Goal: Information Seeking & Learning: Learn about a topic

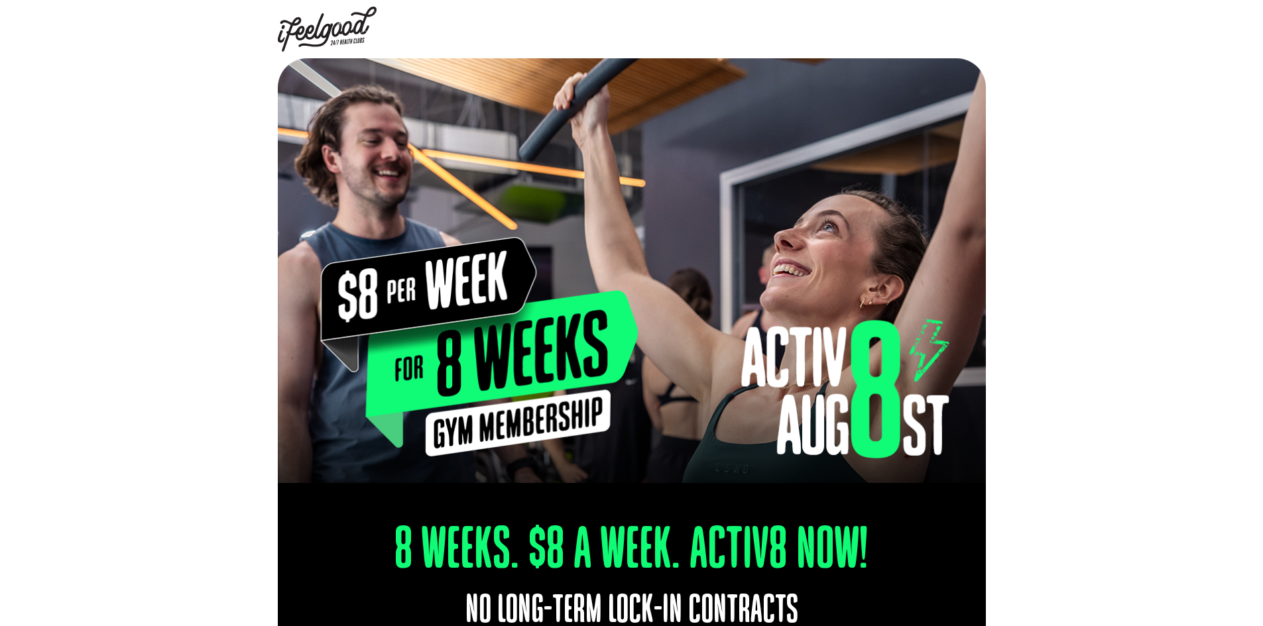
click at [355, 40] on img at bounding box center [327, 29] width 99 height 45
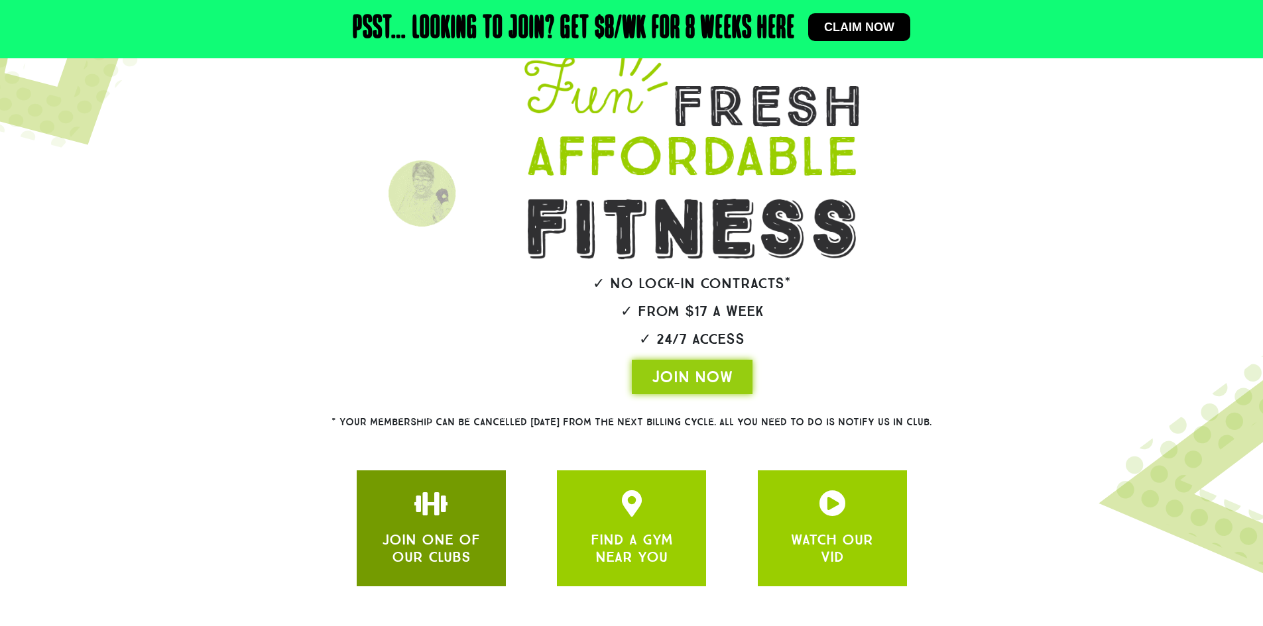
scroll to position [193, 0]
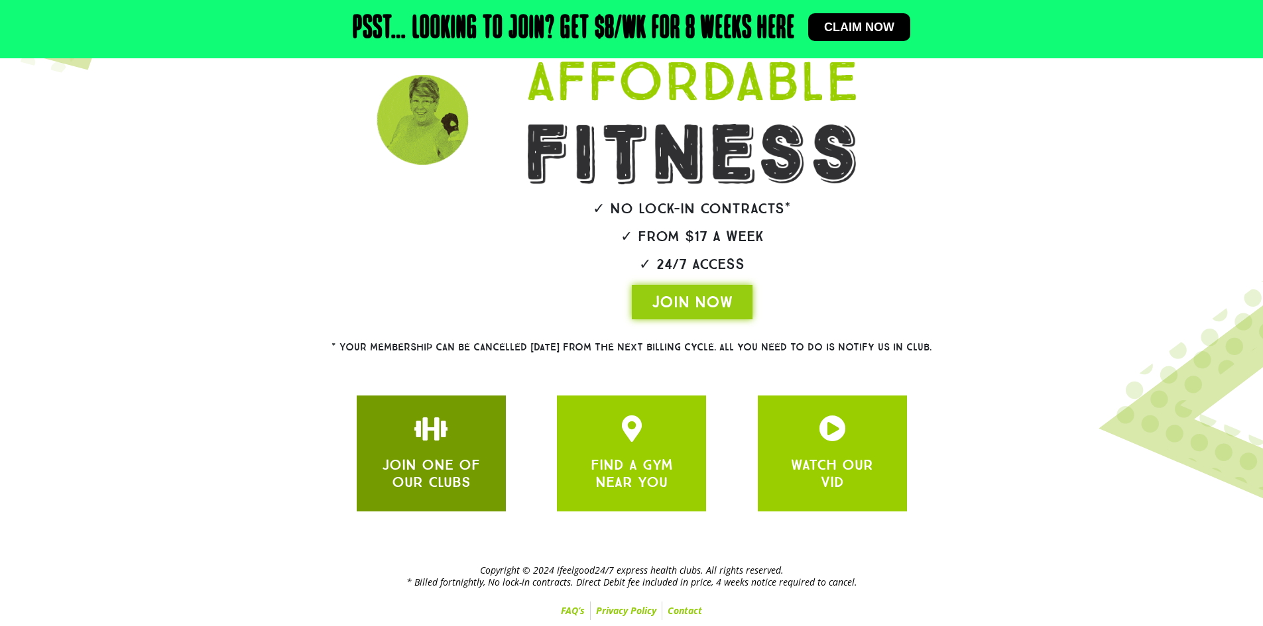
click at [459, 461] on link "JOIN ONE OF OUR CLUBS" at bounding box center [431, 473] width 98 height 35
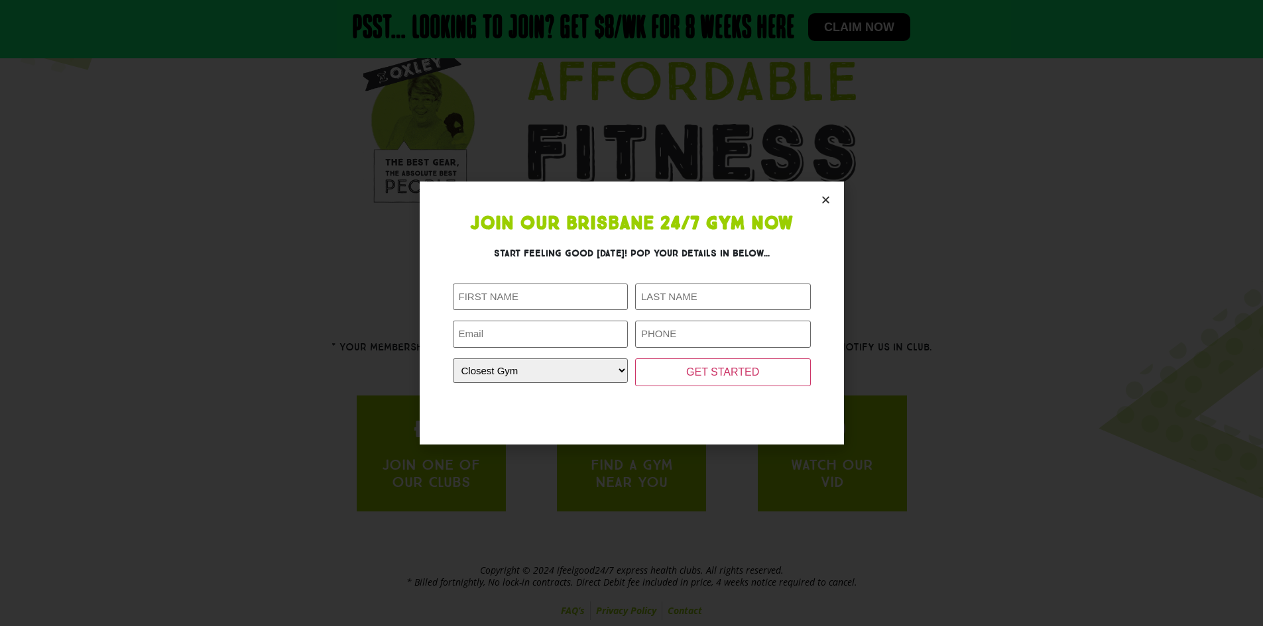
click at [824, 196] on icon "Close" at bounding box center [826, 200] width 10 height 10
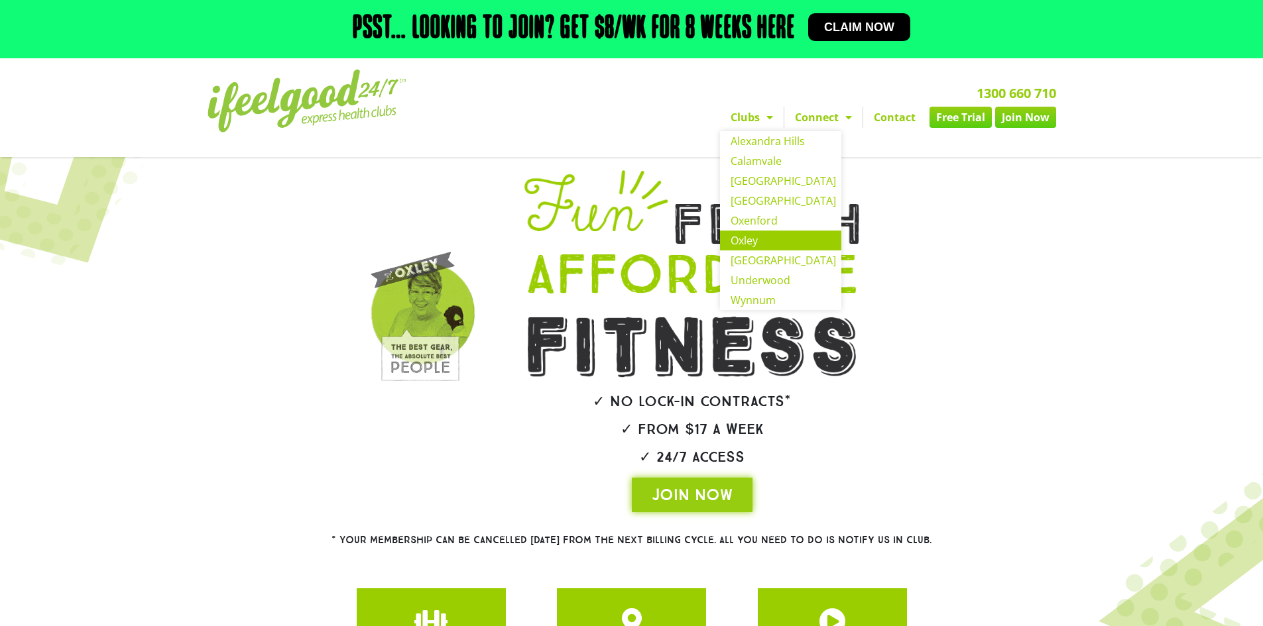
click at [762, 231] on link "Oxley" at bounding box center [780, 241] width 121 height 20
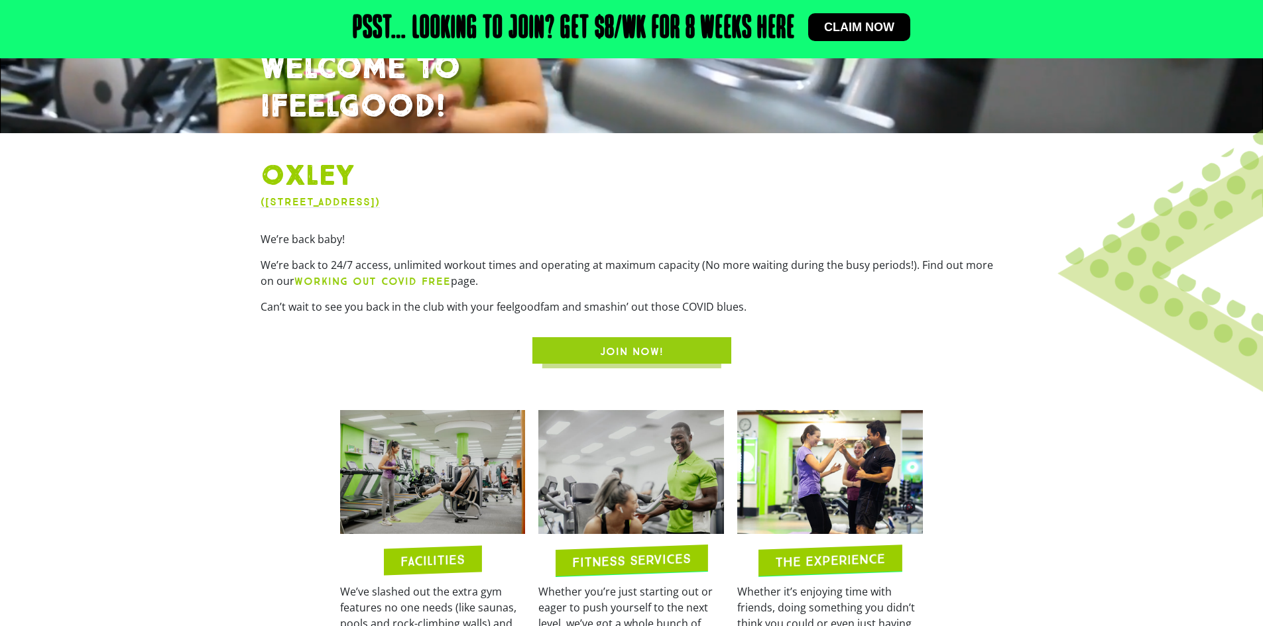
scroll to position [596, 0]
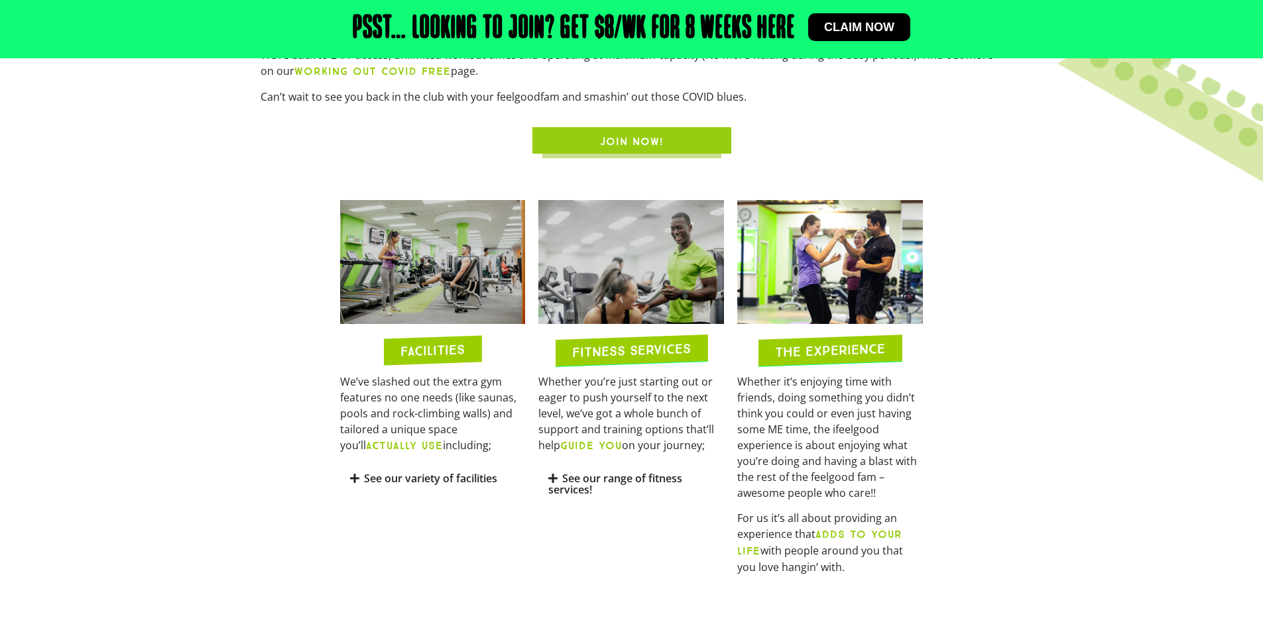
click at [407, 447] on b "ACTUALLY USE" at bounding box center [404, 445] width 77 height 13
click at [430, 353] on h2 "FACILITIES" at bounding box center [432, 350] width 64 height 15
click at [405, 479] on link "See our variety of facilities" at bounding box center [430, 478] width 133 height 15
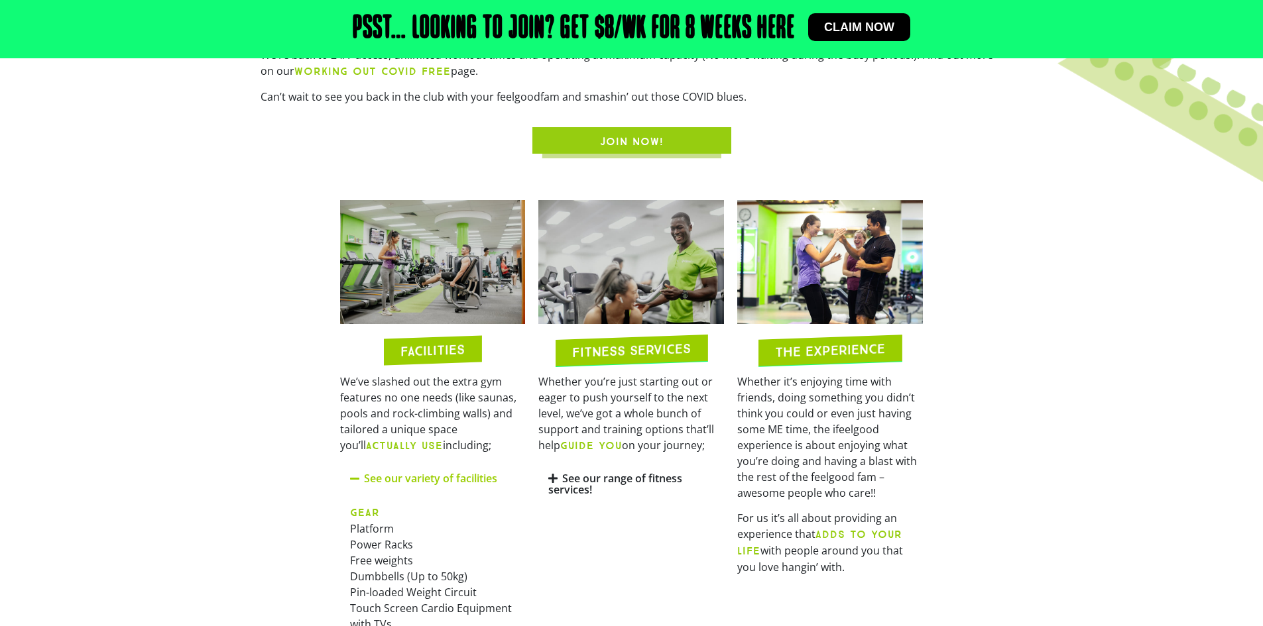
scroll to position [862, 0]
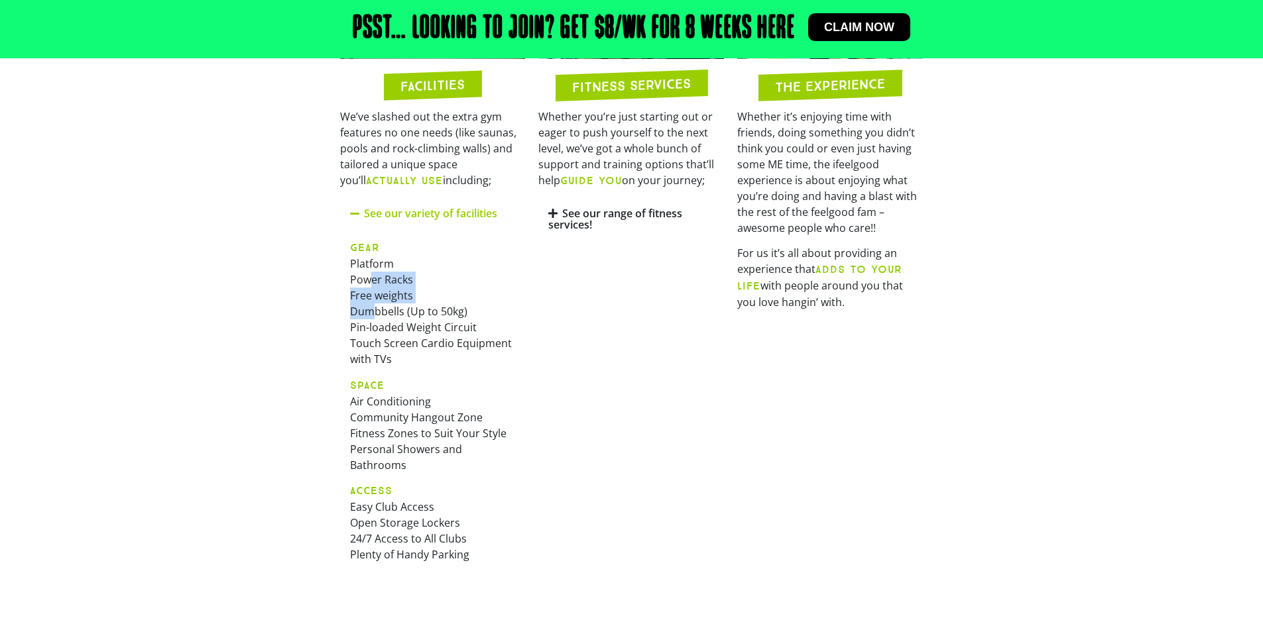
drag, startPoint x: 370, startPoint y: 294, endPoint x: 376, endPoint y: 316, distance: 22.7
click at [375, 311] on p "GEAR Platform Power Racks Free weights Dumbbells (Up to 50kg) Pin-loaded Weight…" at bounding box center [433, 303] width 166 height 128
click at [389, 349] on p "GEAR Platform Power Racks Free weights Dumbbells (Up to 50kg) Pin-loaded Weight…" at bounding box center [433, 303] width 166 height 128
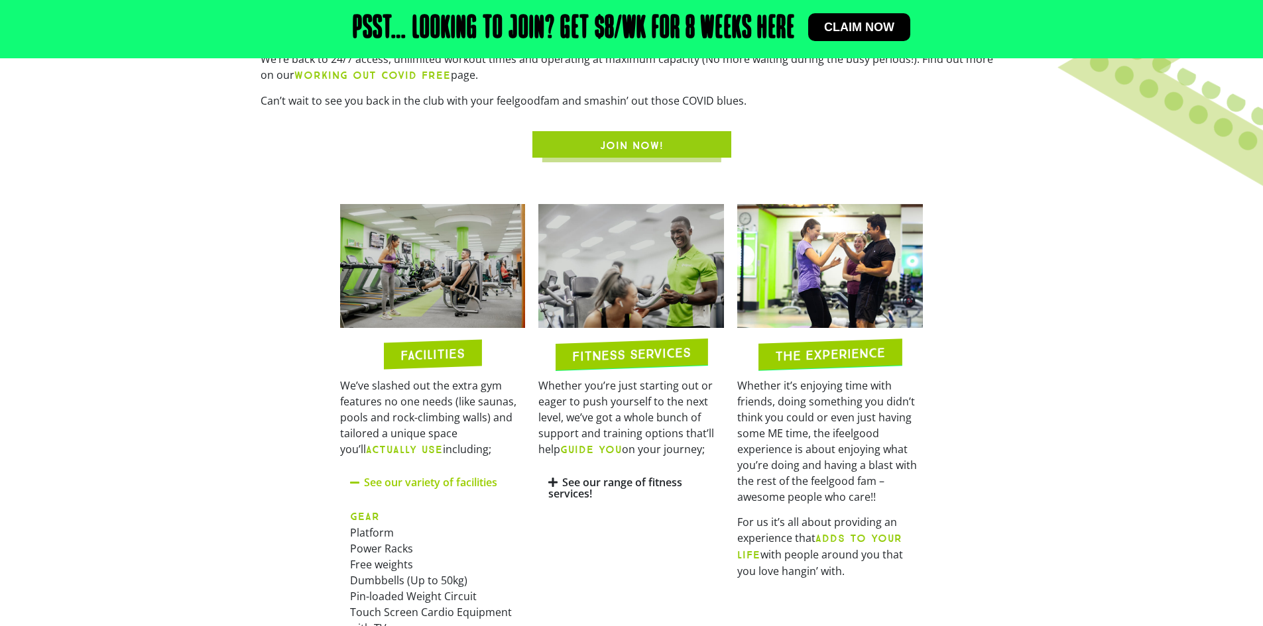
scroll to position [596, 0]
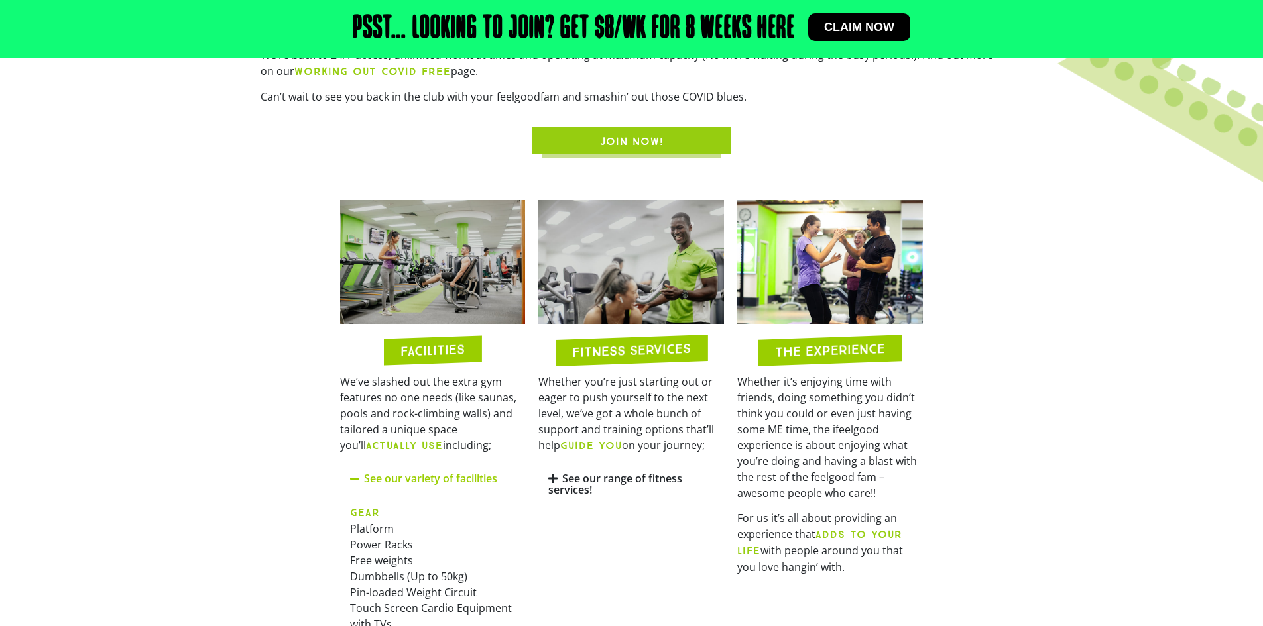
click at [456, 255] on img at bounding box center [433, 262] width 186 height 124
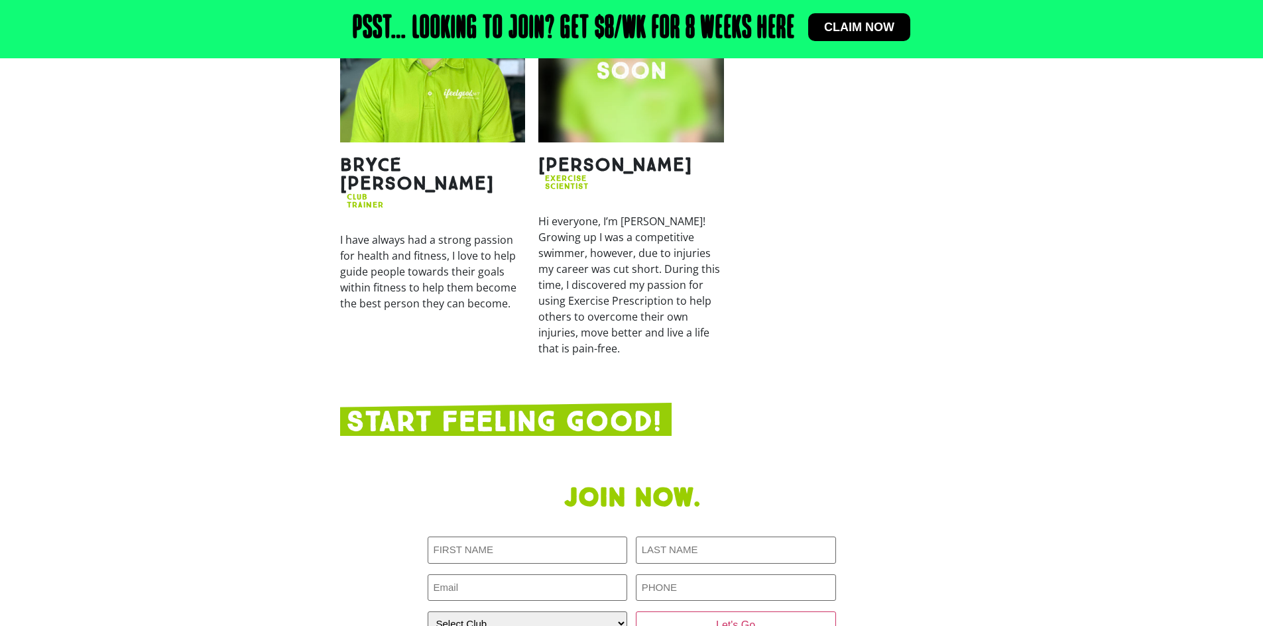
scroll to position [2253, 0]
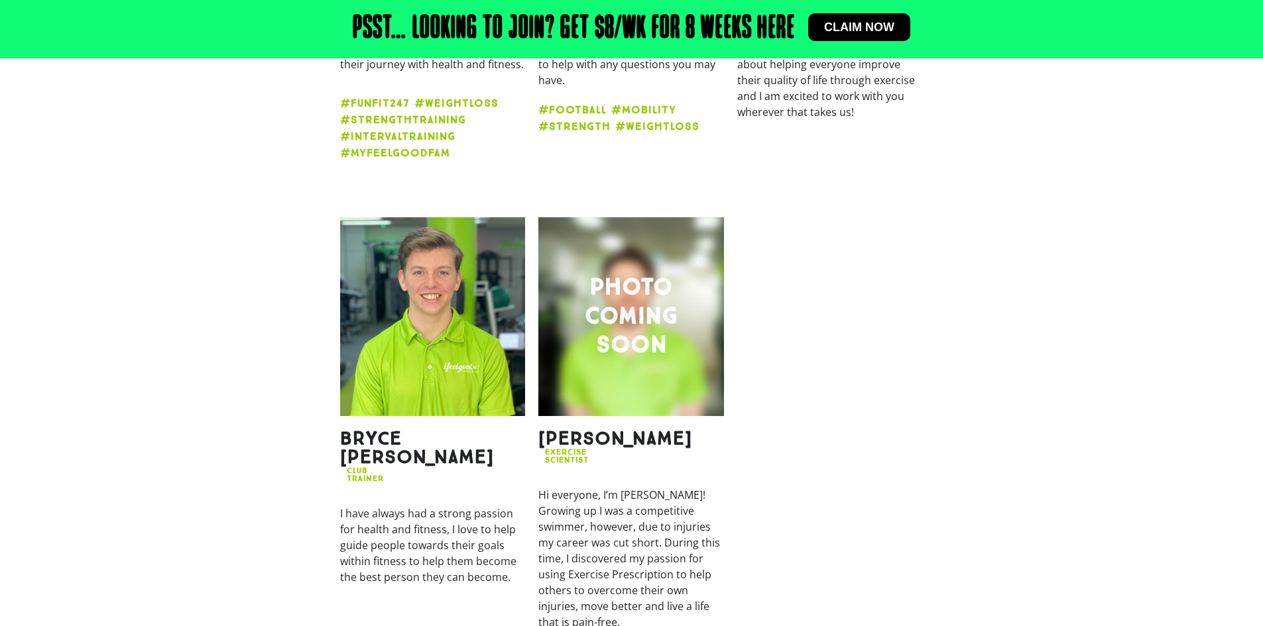
scroll to position [1856, 0]
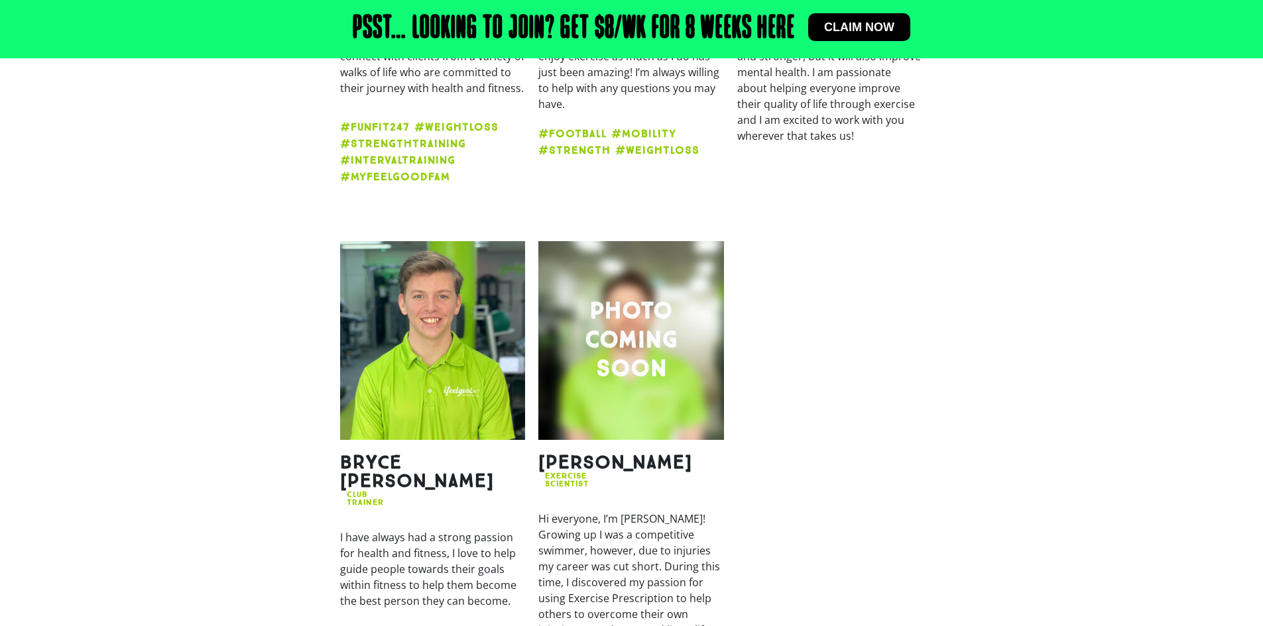
click at [628, 327] on img at bounding box center [631, 340] width 186 height 199
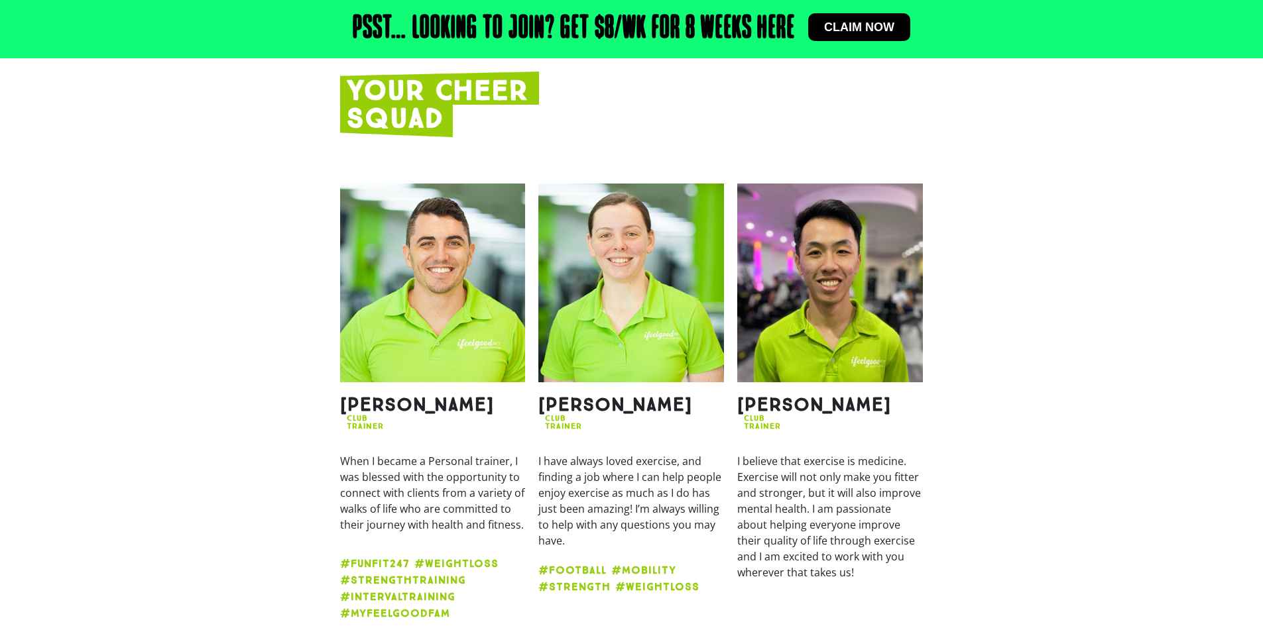
scroll to position [1392, 0]
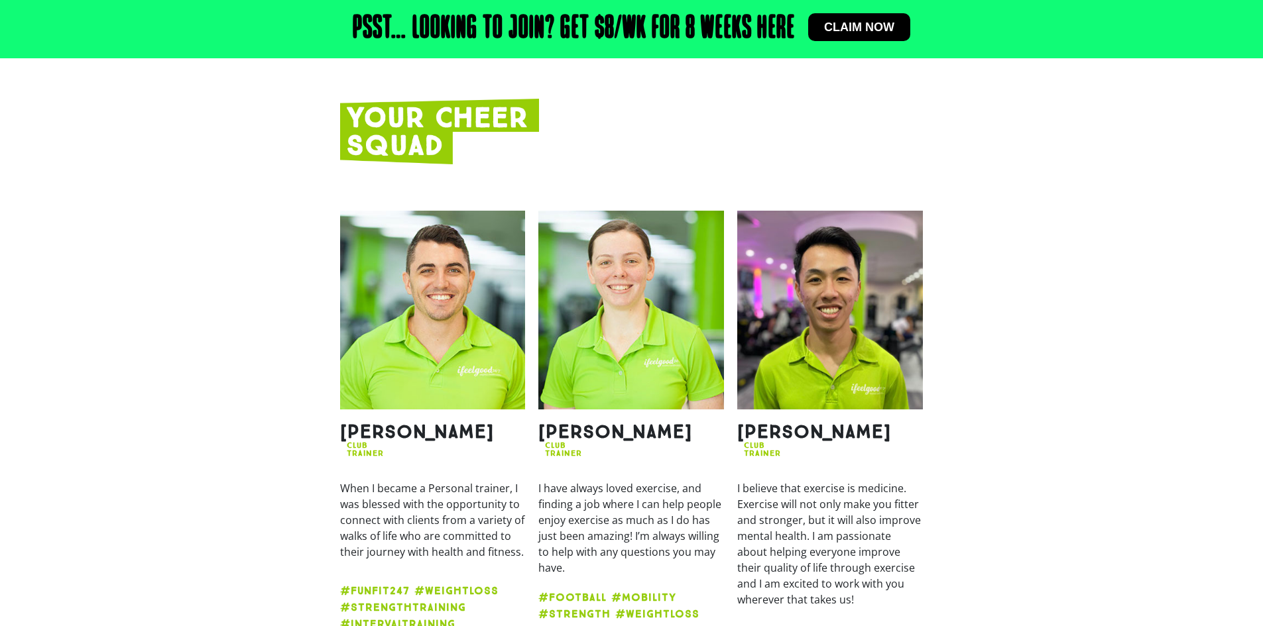
click at [626, 361] on img at bounding box center [631, 310] width 186 height 199
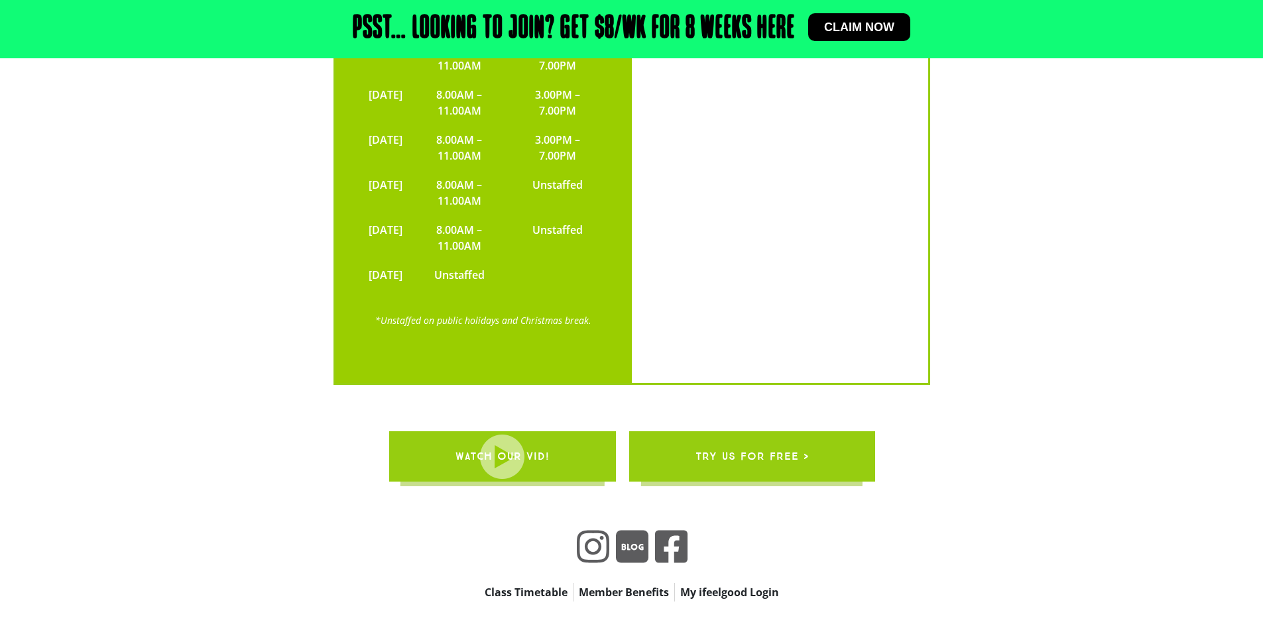
scroll to position [3311, 0]
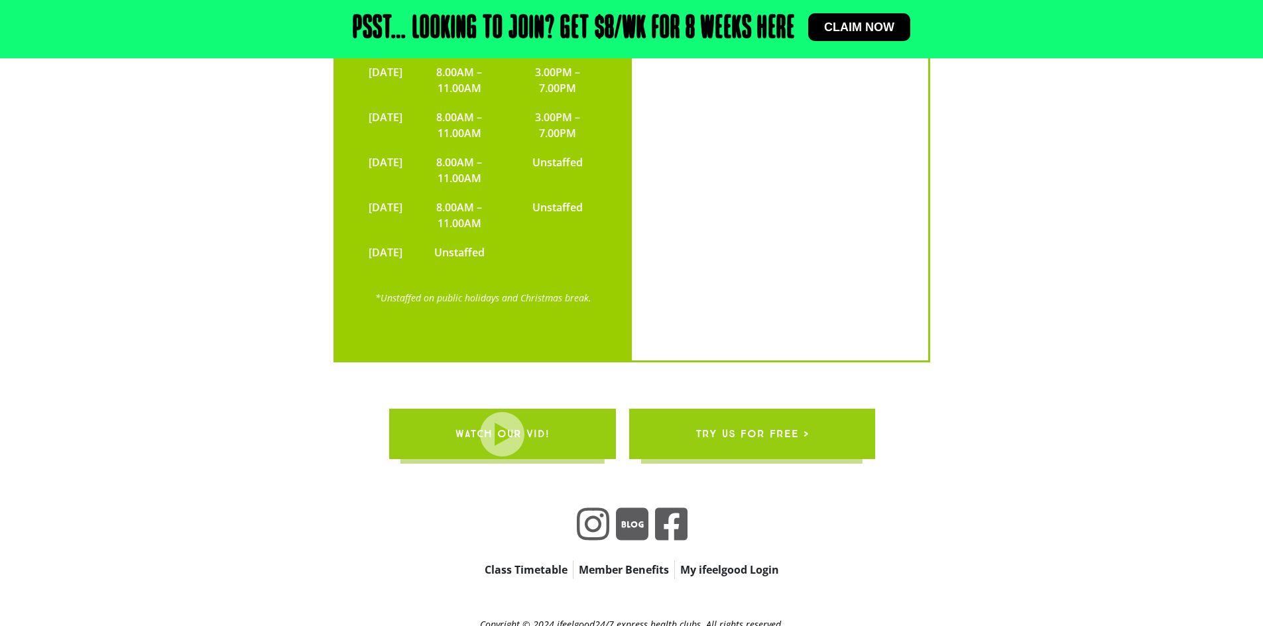
click at [1058, 154] on div "99 Cook Street, Oxley QLD 4075 0487 681 662 MONDAY 8.00AM – 11.00AM 3.00PM – 7.…" at bounding box center [632, 37] width 862 height 663
